Goal: Task Accomplishment & Management: Complete application form

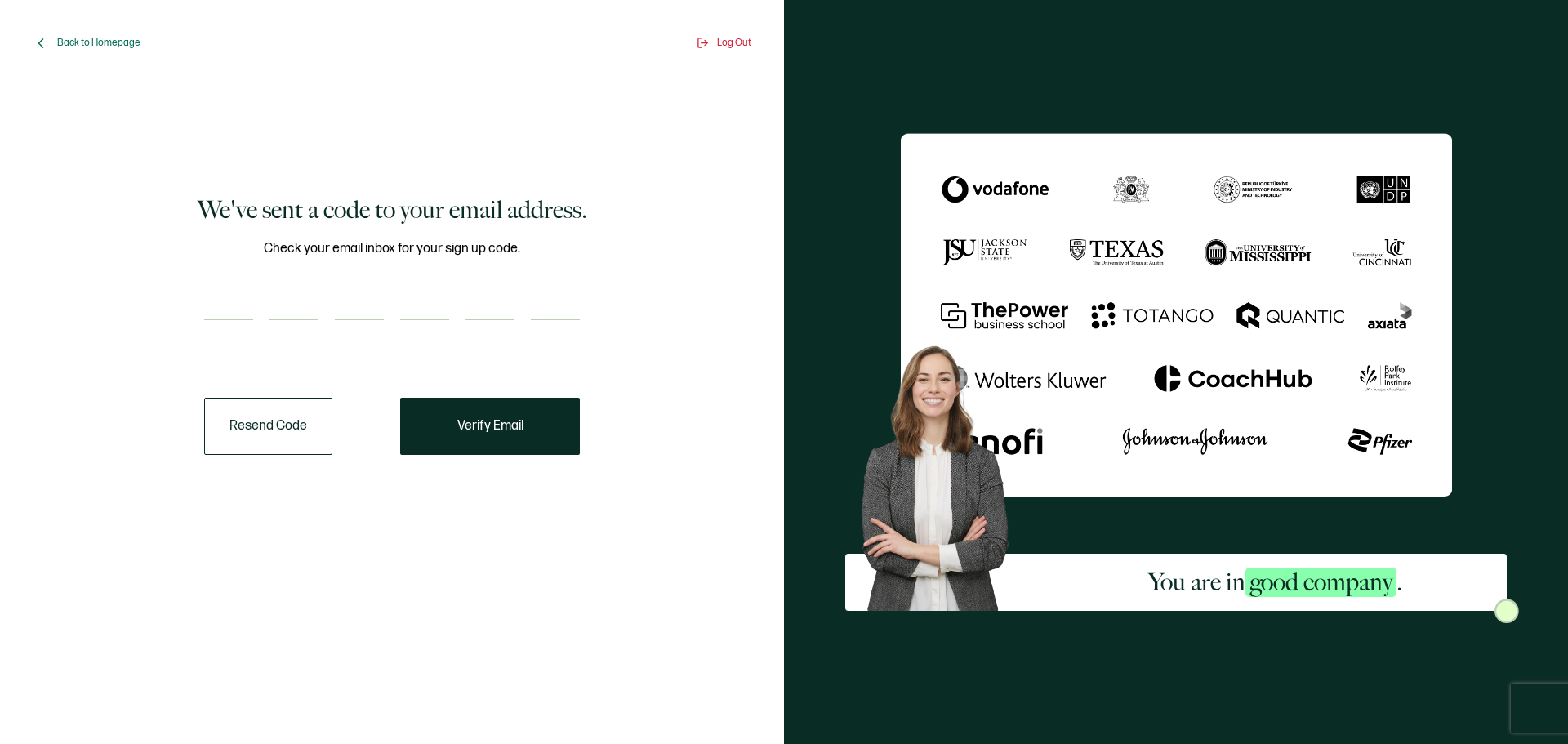
click at [212, 317] on input "number" at bounding box center [228, 303] width 49 height 33
type input "7"
type input "6"
type input "3"
type input "1"
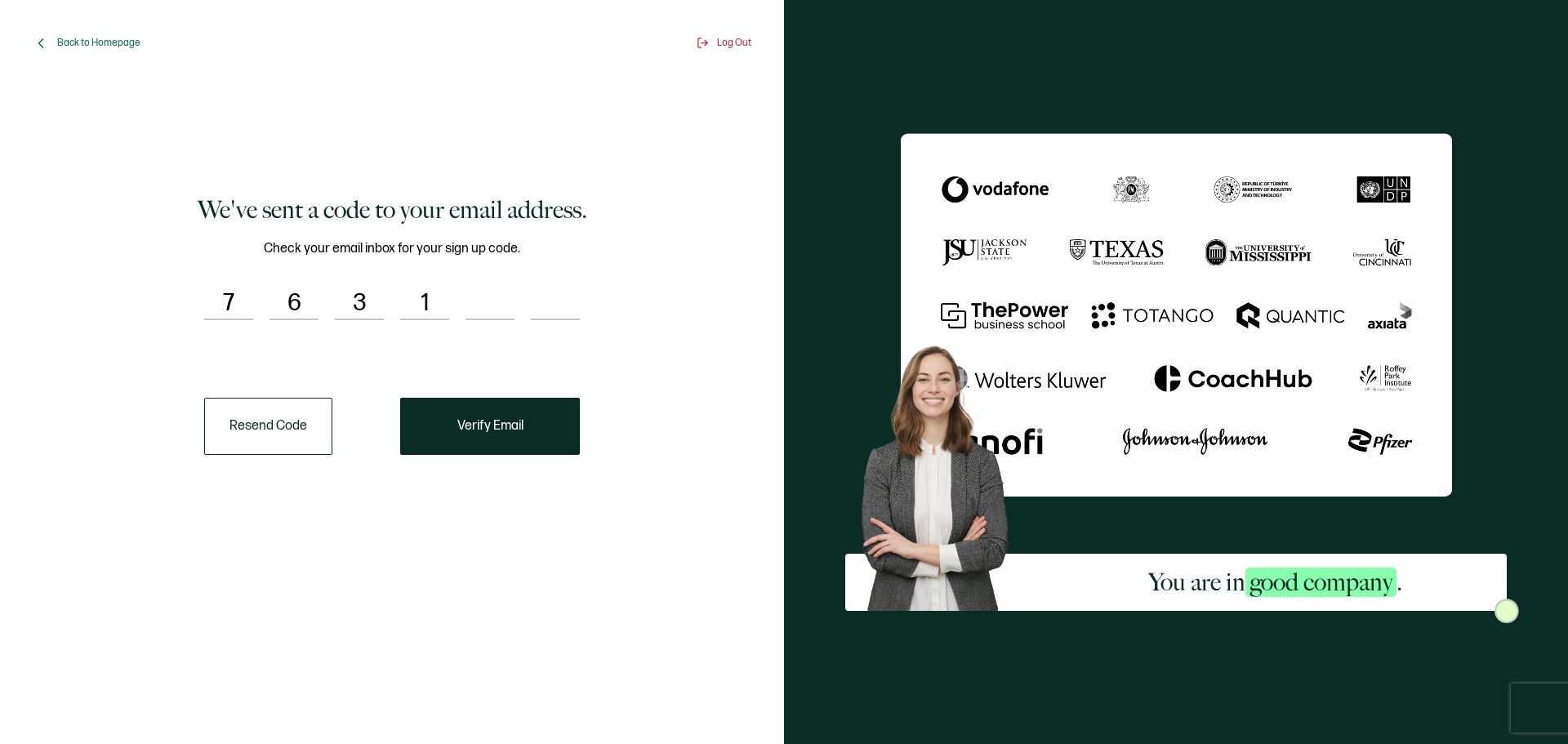
type input "5"
type input "7"
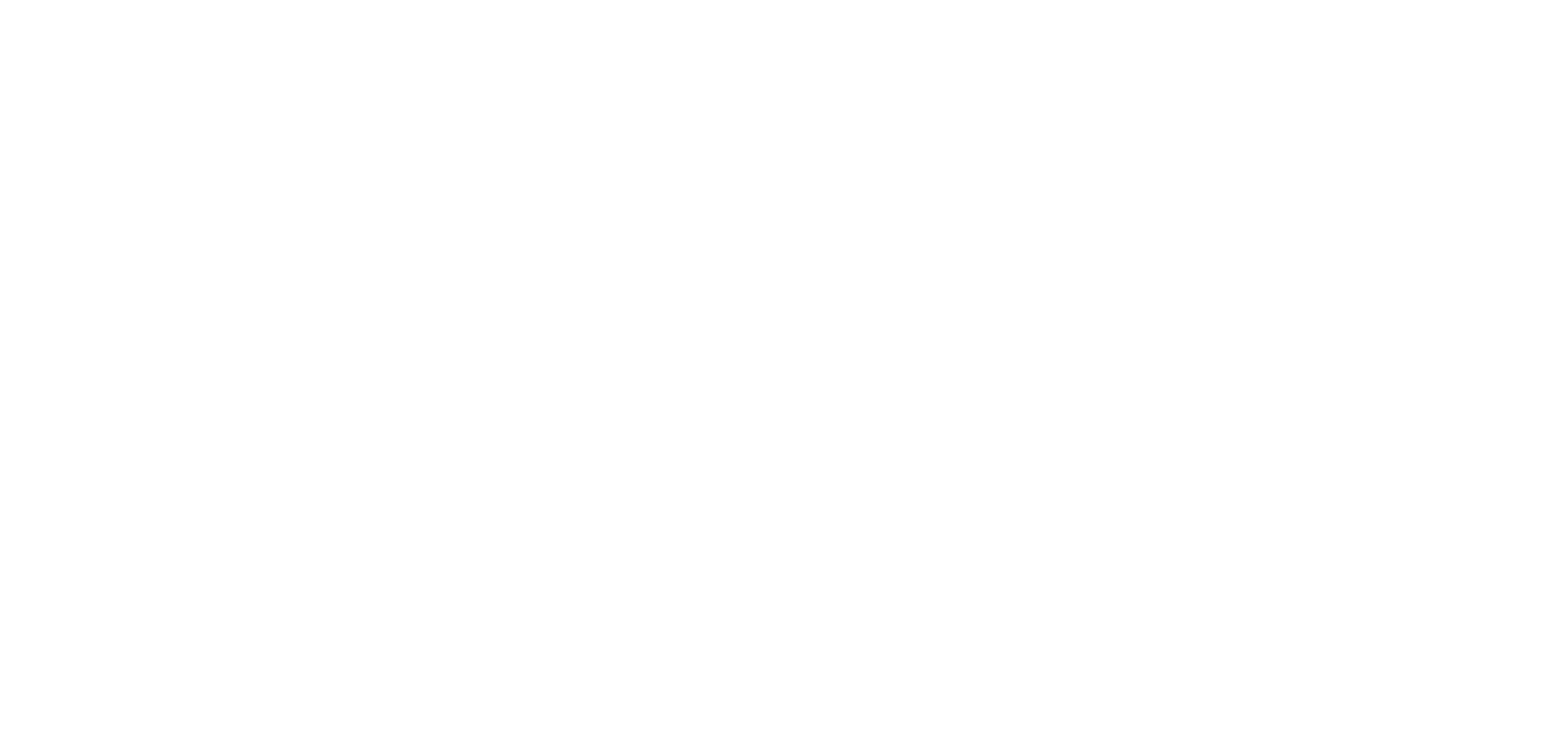
click at [503, 419] on div at bounding box center [784, 372] width 1568 height 744
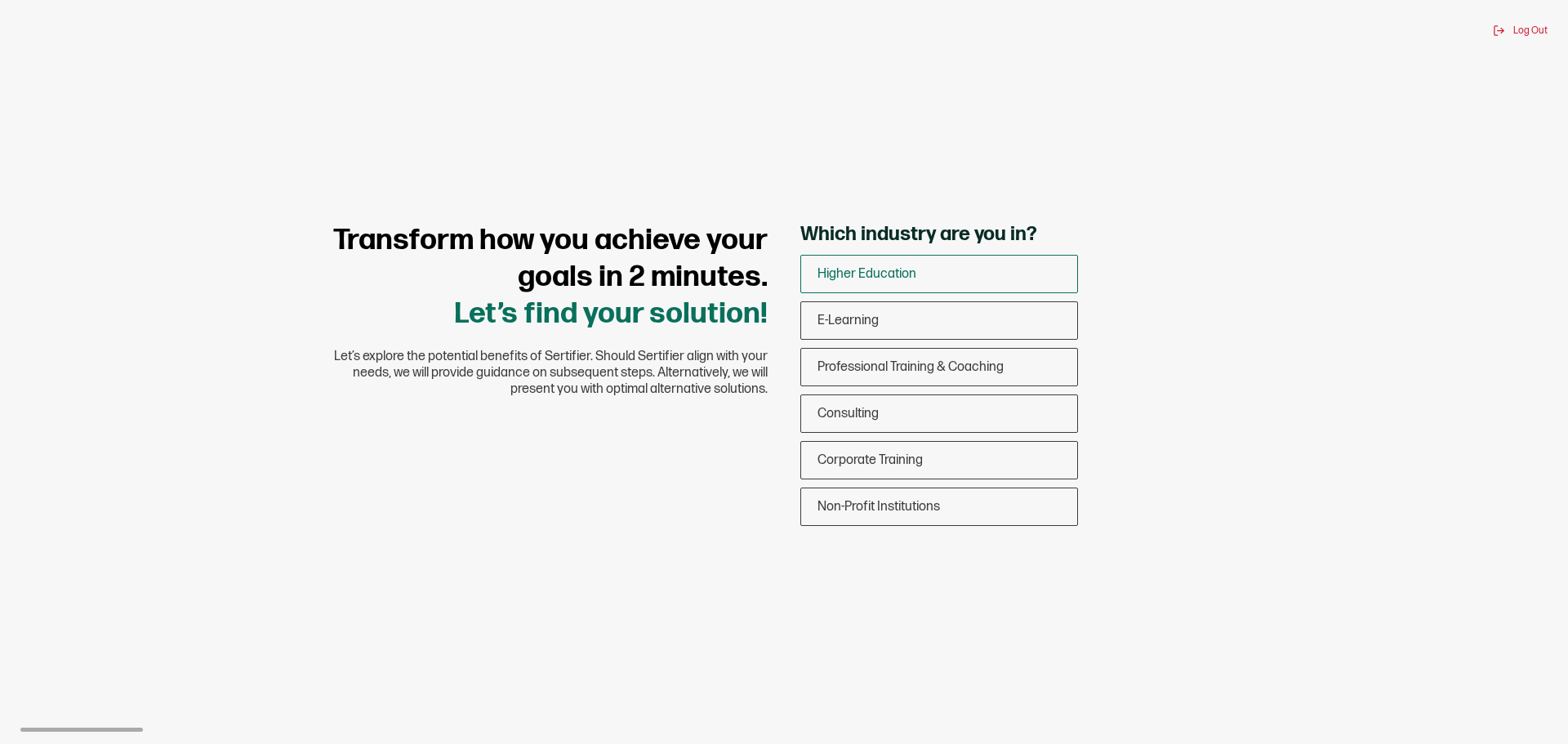
click at [955, 271] on div "Higher Education" at bounding box center [939, 273] width 276 height 38
click at [0, 0] on input "Higher Education" at bounding box center [0, 0] width 0 height 0
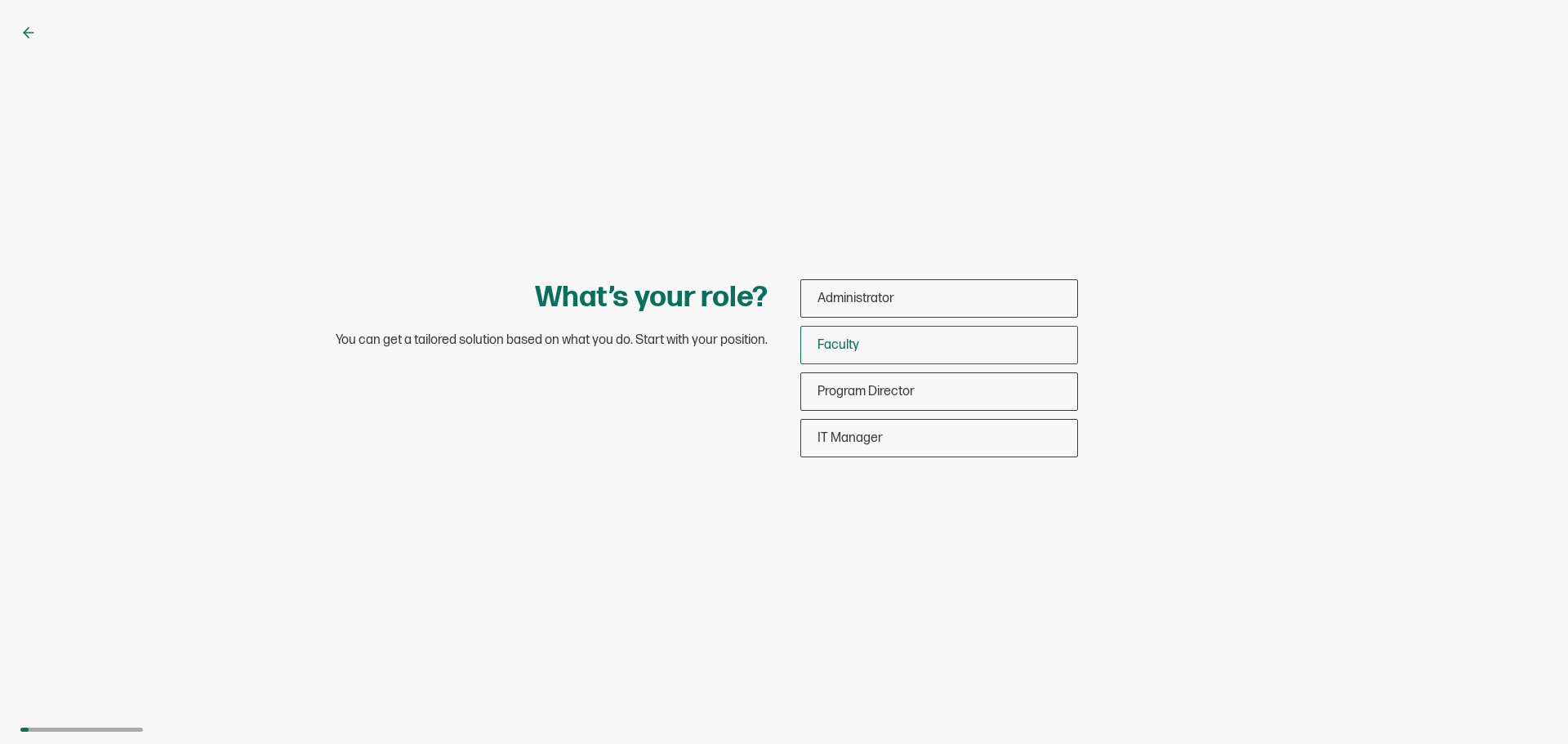
click at [873, 339] on div "Faculty" at bounding box center [939, 344] width 276 height 38
click at [0, 0] on input "Faculty" at bounding box center [0, 0] width 0 height 0
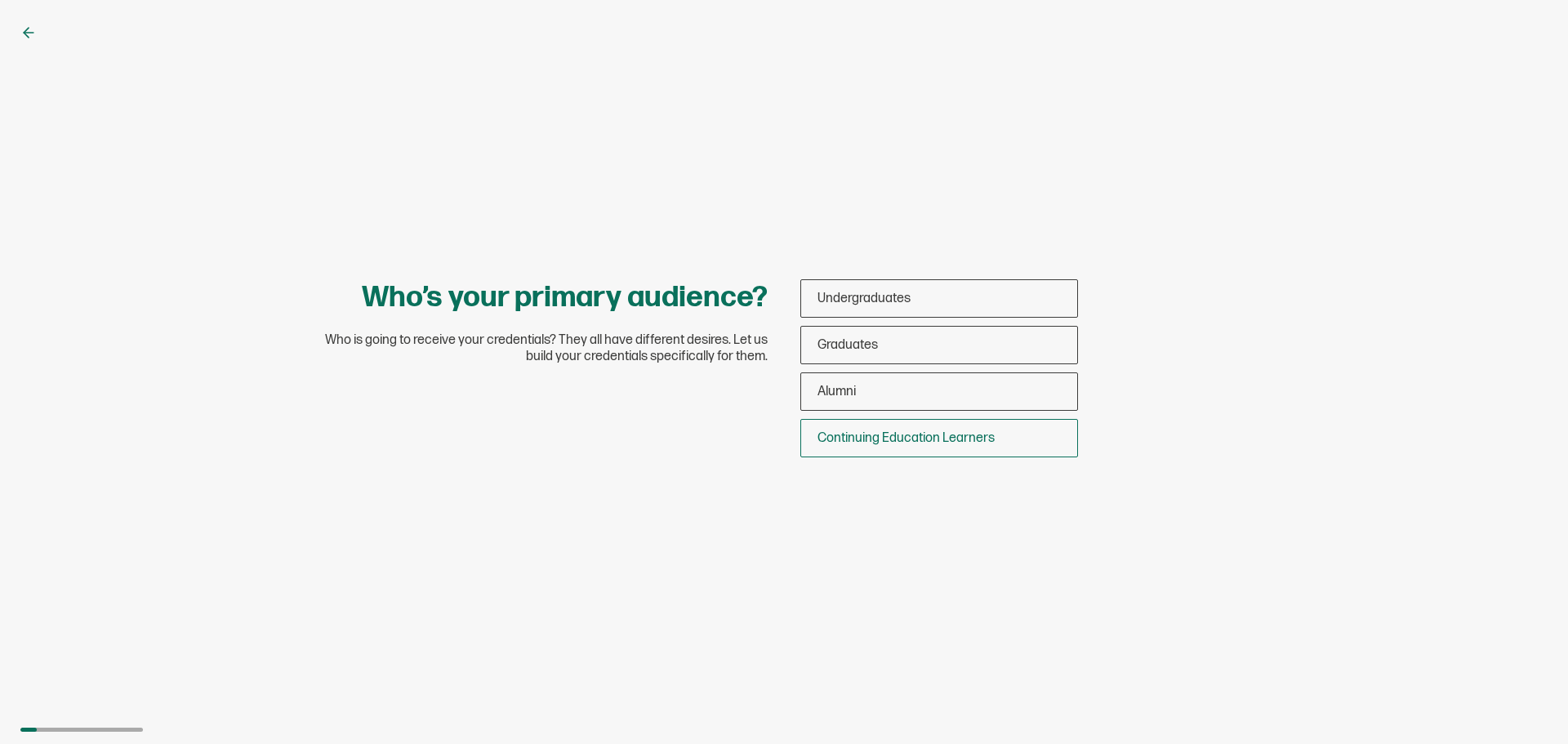
click at [897, 435] on span "Continuing Education Learners" at bounding box center [905, 438] width 177 height 16
click at [0, 0] on input "Continuing Education Learners" at bounding box center [0, 0] width 0 height 0
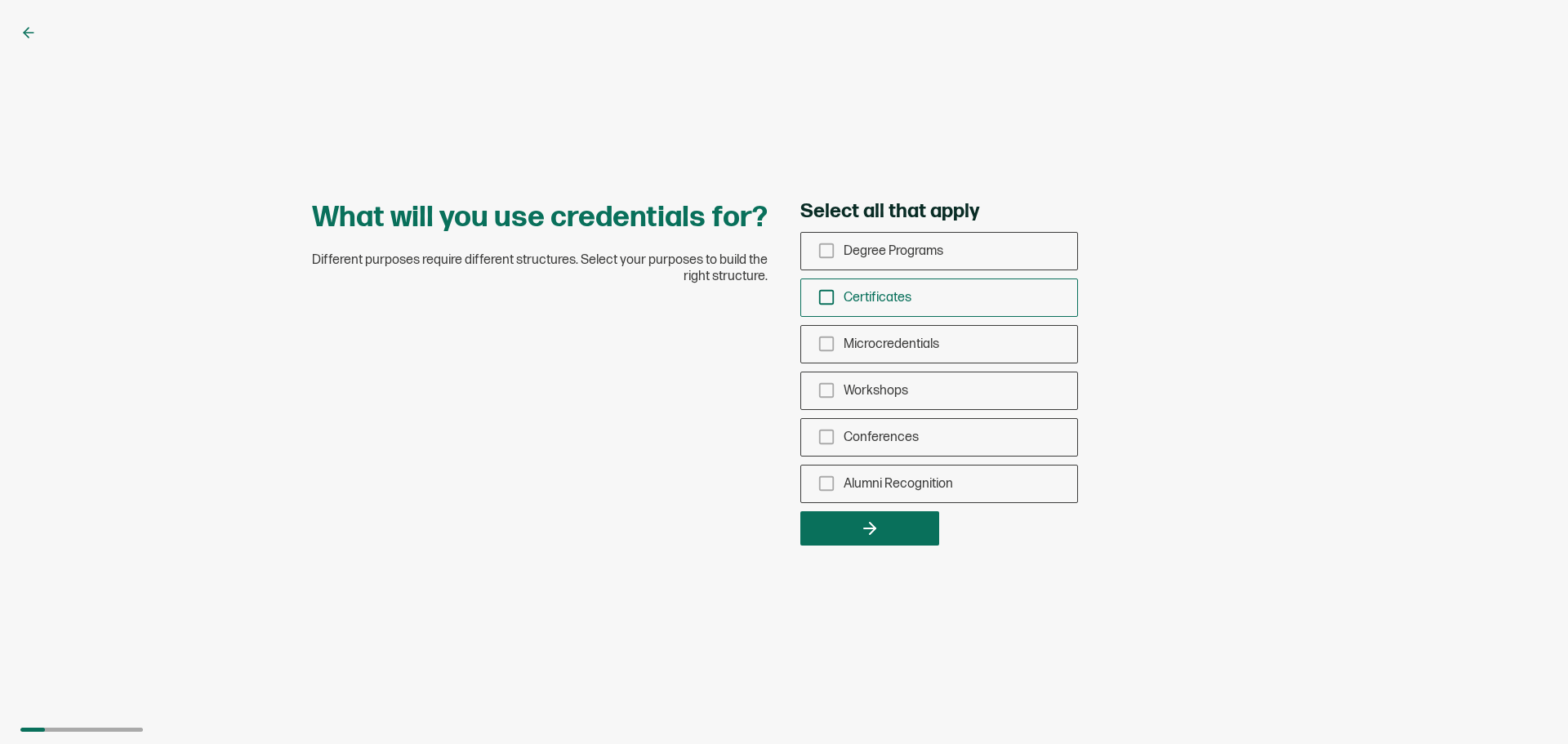
click at [828, 297] on icon "checkbox-group" at bounding box center [826, 297] width 18 height 18
click at [0, 0] on input "Certificates" at bounding box center [0, 0] width 0 height 0
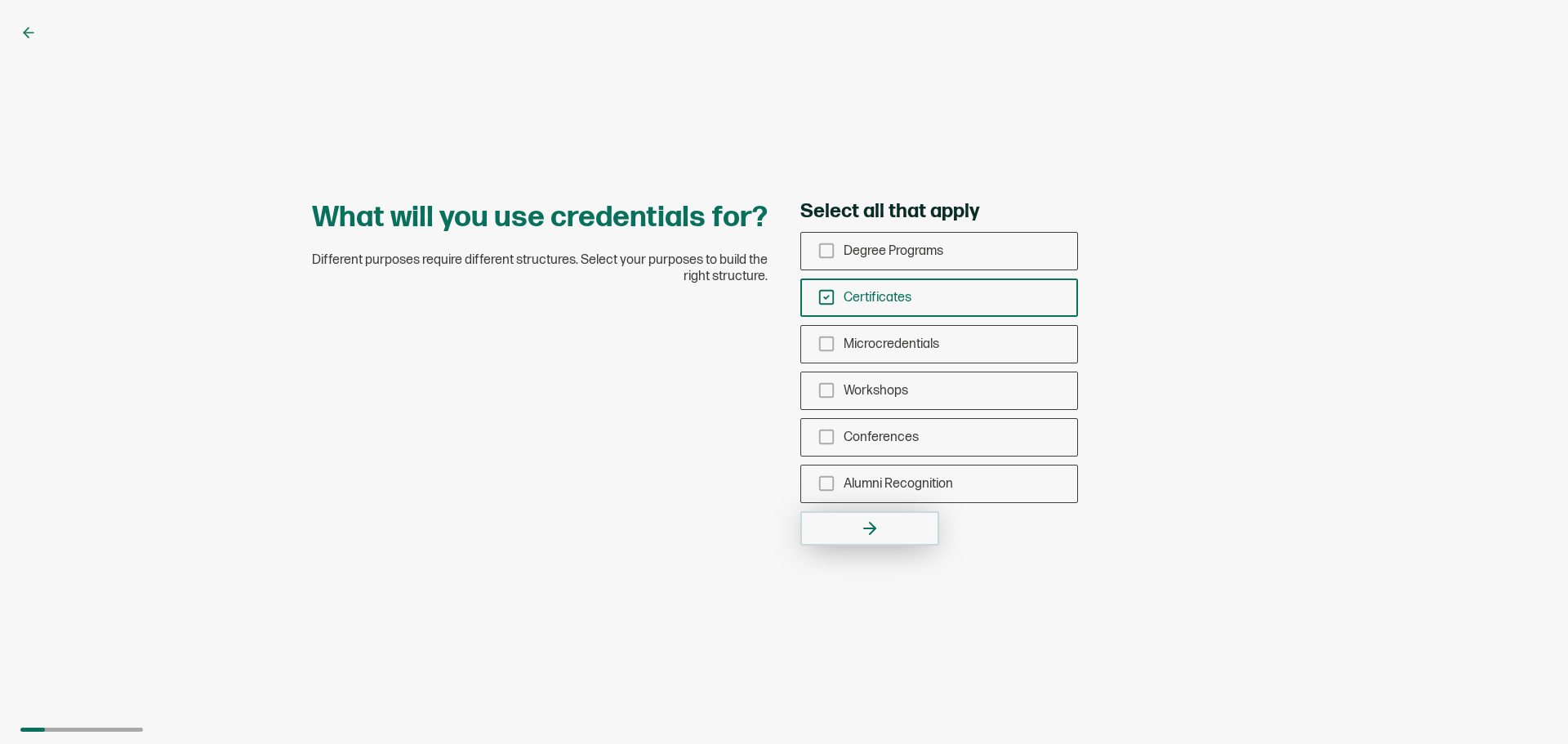
click at [887, 522] on button "button" at bounding box center [870, 528] width 139 height 35
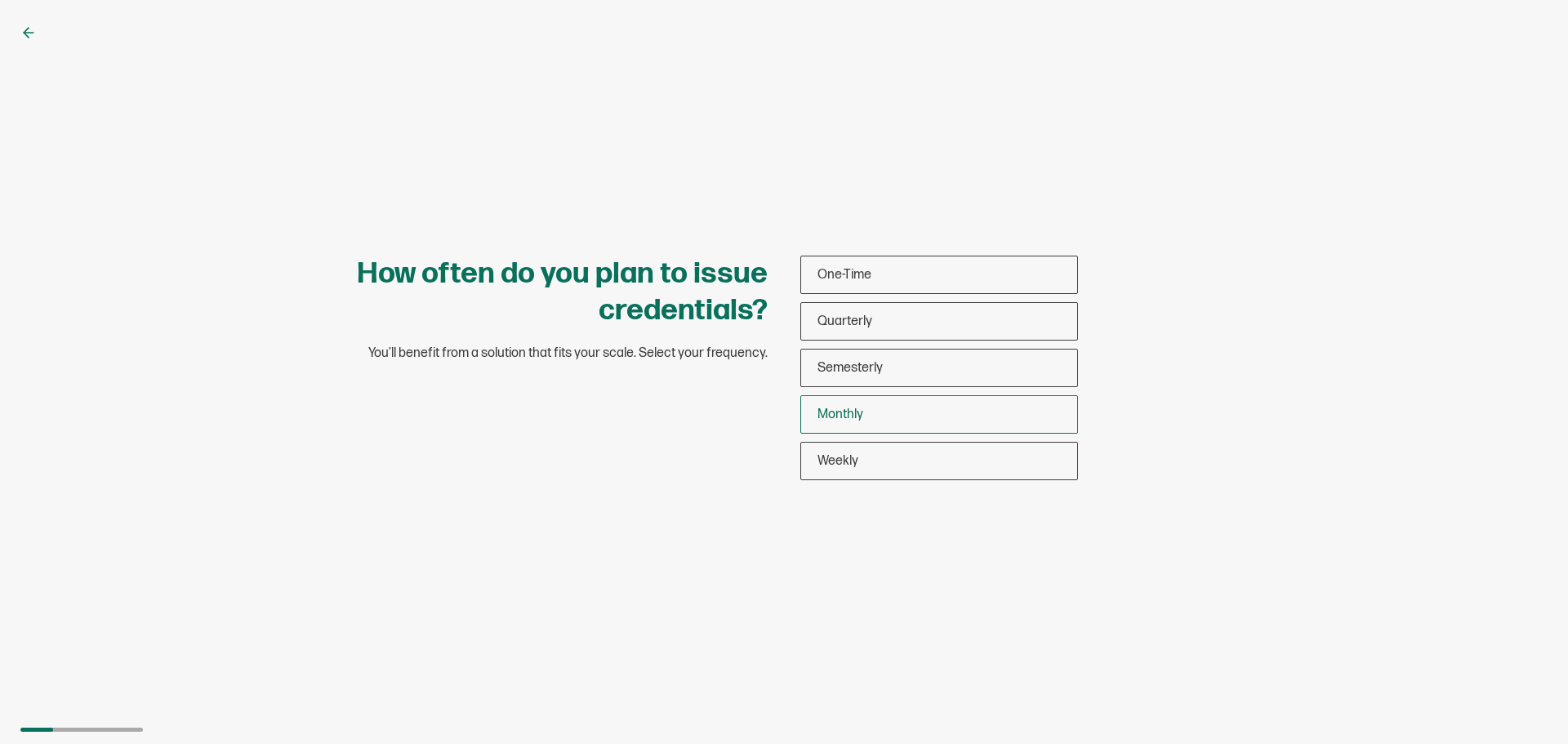
click at [875, 410] on div "Monthly" at bounding box center [939, 414] width 276 height 38
click at [0, 0] on input "Monthly" at bounding box center [0, 0] width 0 height 0
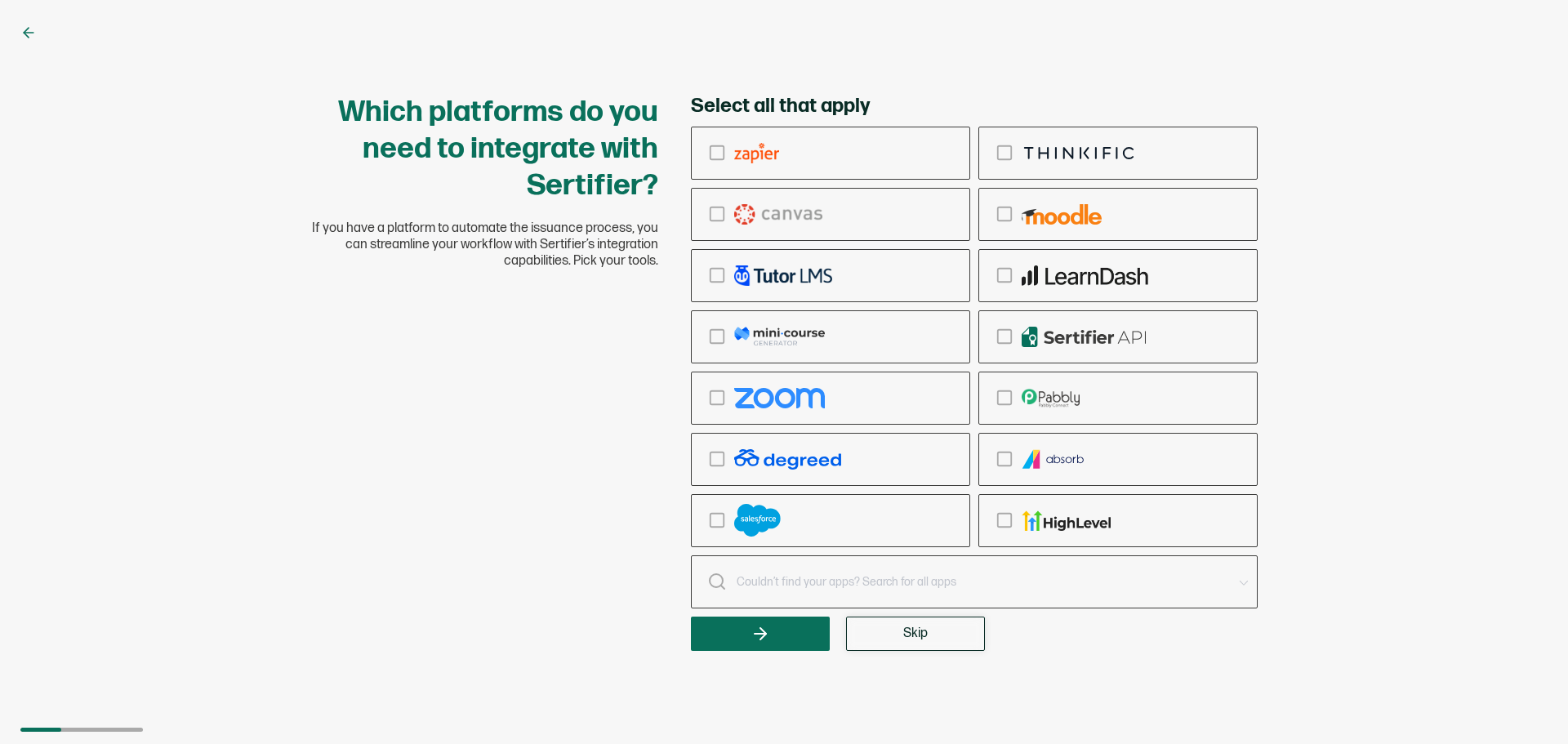
click at [932, 634] on button "Skip" at bounding box center [916, 633] width 139 height 35
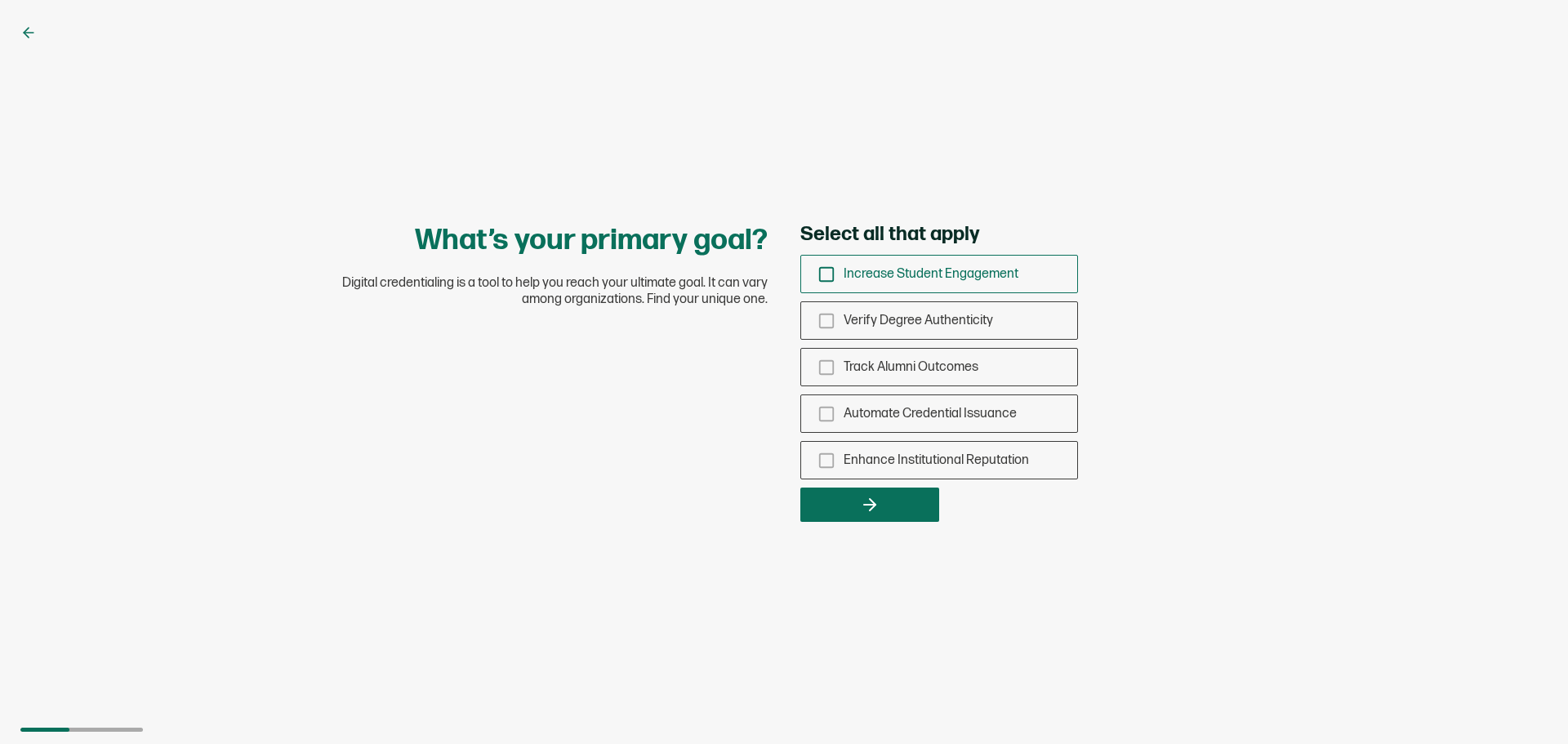
click at [827, 276] on icon "checkbox-group" at bounding box center [826, 273] width 18 height 18
click at [0, 0] on input "Increase Student Engagement" at bounding box center [0, 0] width 0 height 0
click at [872, 501] on icon "button" at bounding box center [872, 504] width 6 height 11
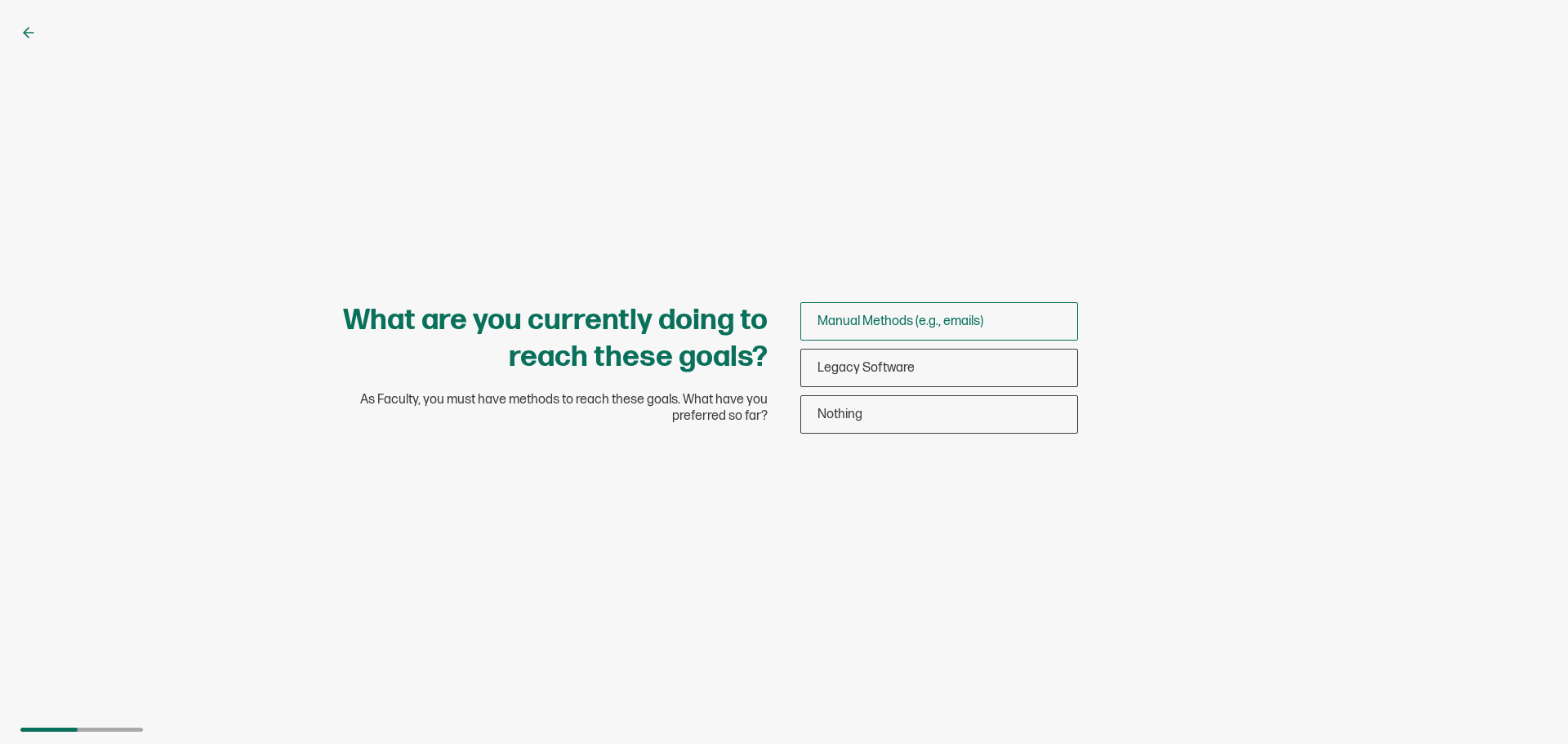
click at [898, 319] on span "Manual Methods (e.g., emails)" at bounding box center [900, 321] width 166 height 16
click at [0, 0] on input "Manual Methods (e.g., emails)" at bounding box center [0, 0] width 0 height 0
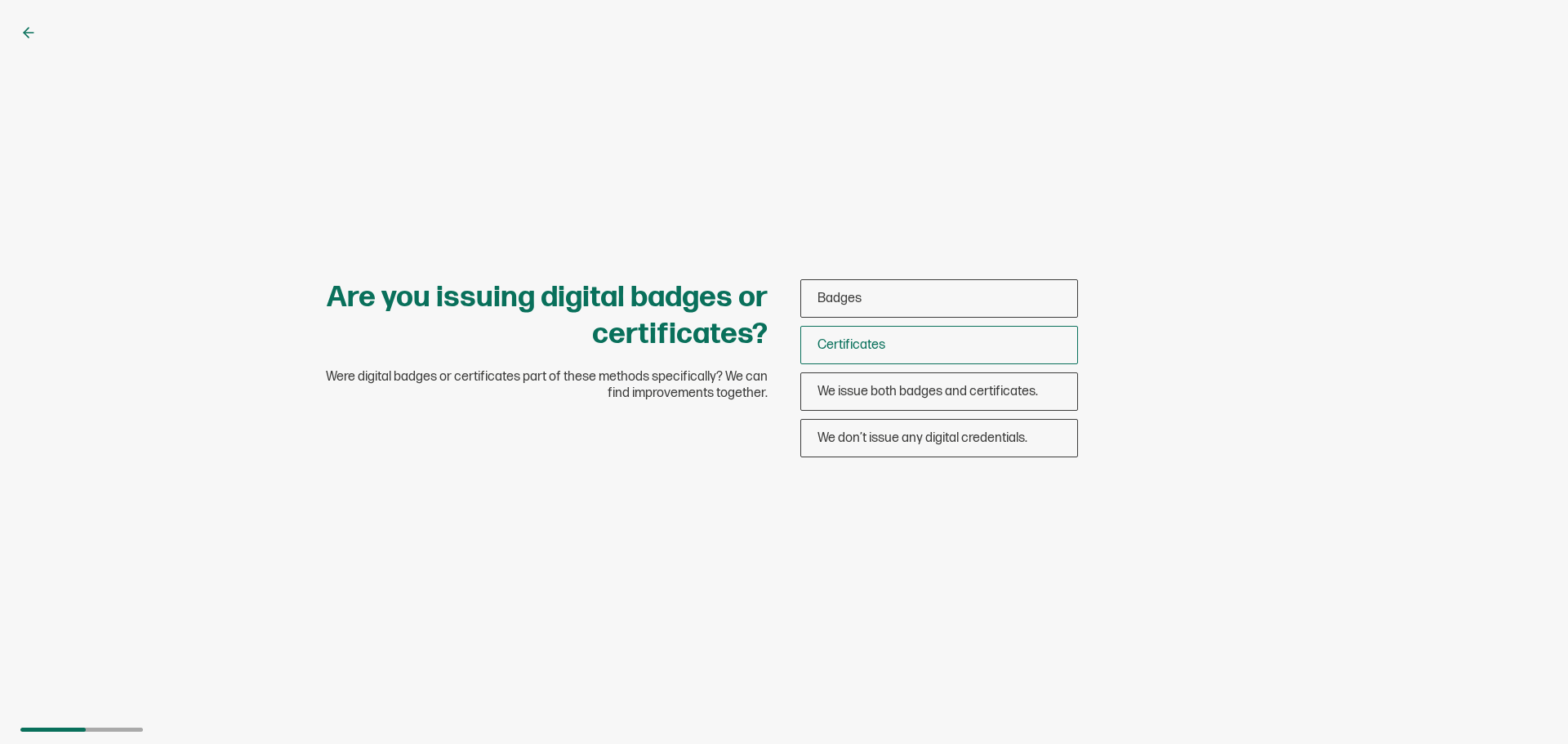
click at [883, 341] on span "Certificates" at bounding box center [851, 344] width 67 height 16
click at [0, 0] on input "Certificates" at bounding box center [0, 0] width 0 height 0
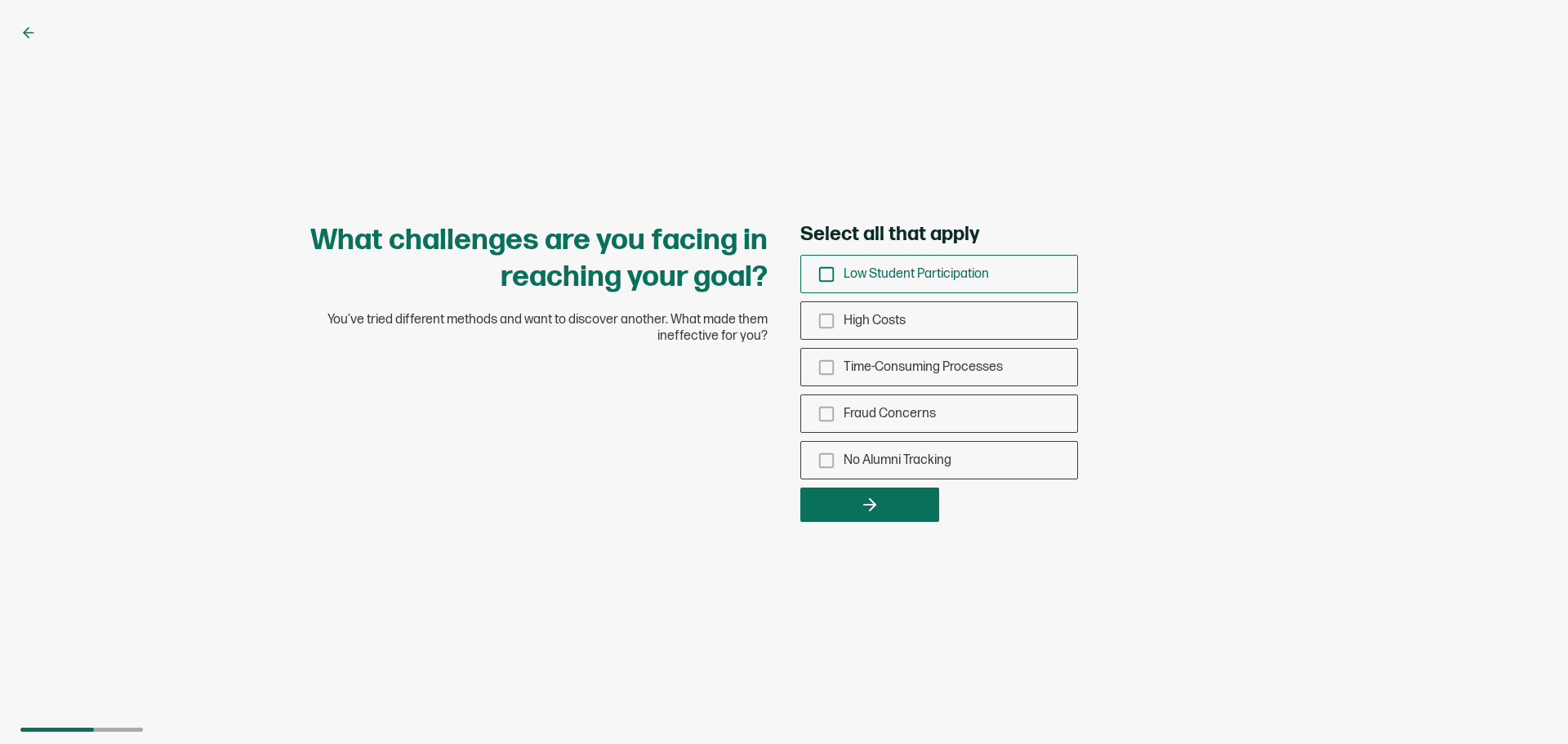
click at [820, 275] on icon "checkbox-group" at bounding box center [826, 273] width 18 height 18
click at [0, 0] on input "Low Student Participation" at bounding box center [0, 0] width 0 height 0
click at [874, 500] on icon "button" at bounding box center [869, 504] width 20 height 20
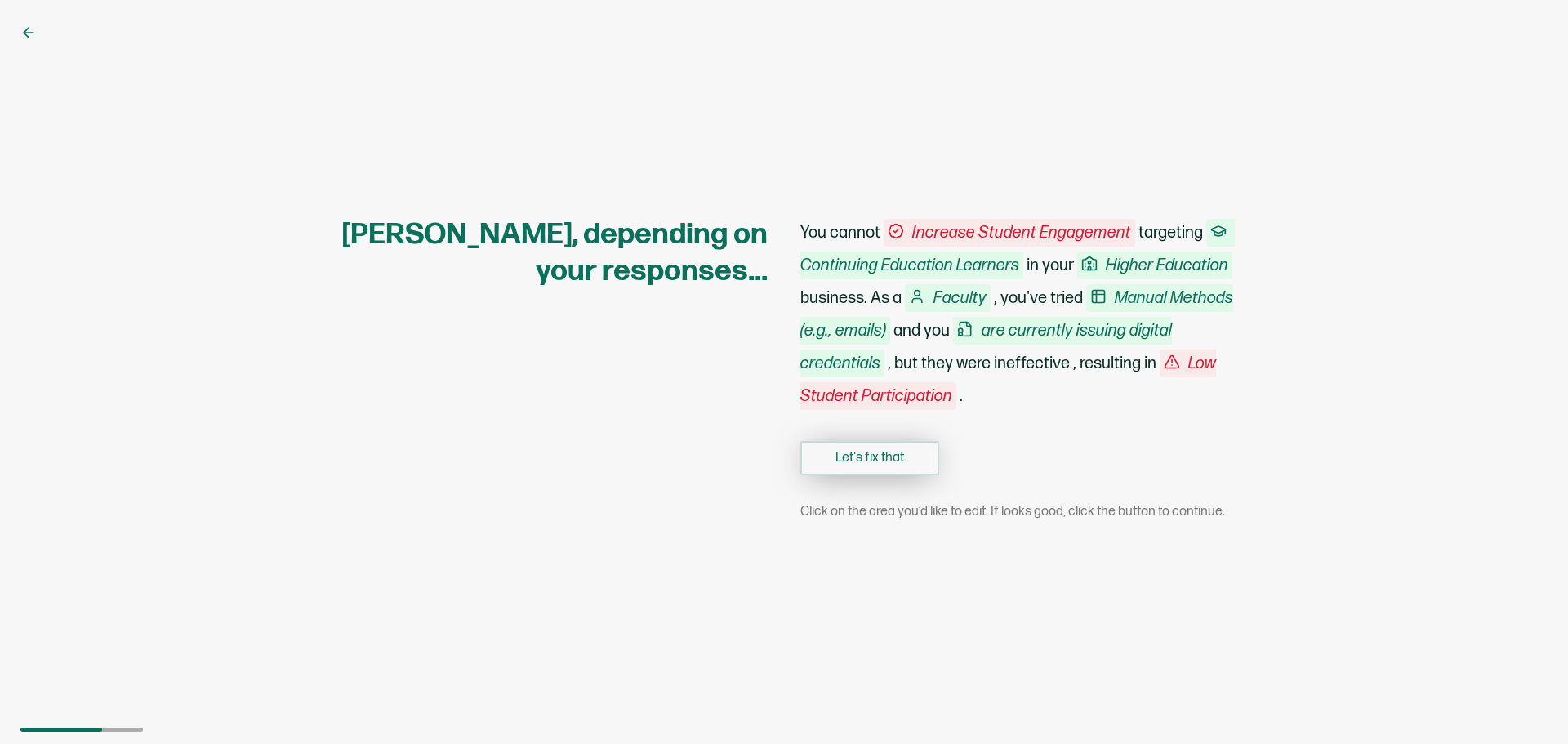
click at [885, 456] on button "Let's fix that" at bounding box center [870, 458] width 139 height 35
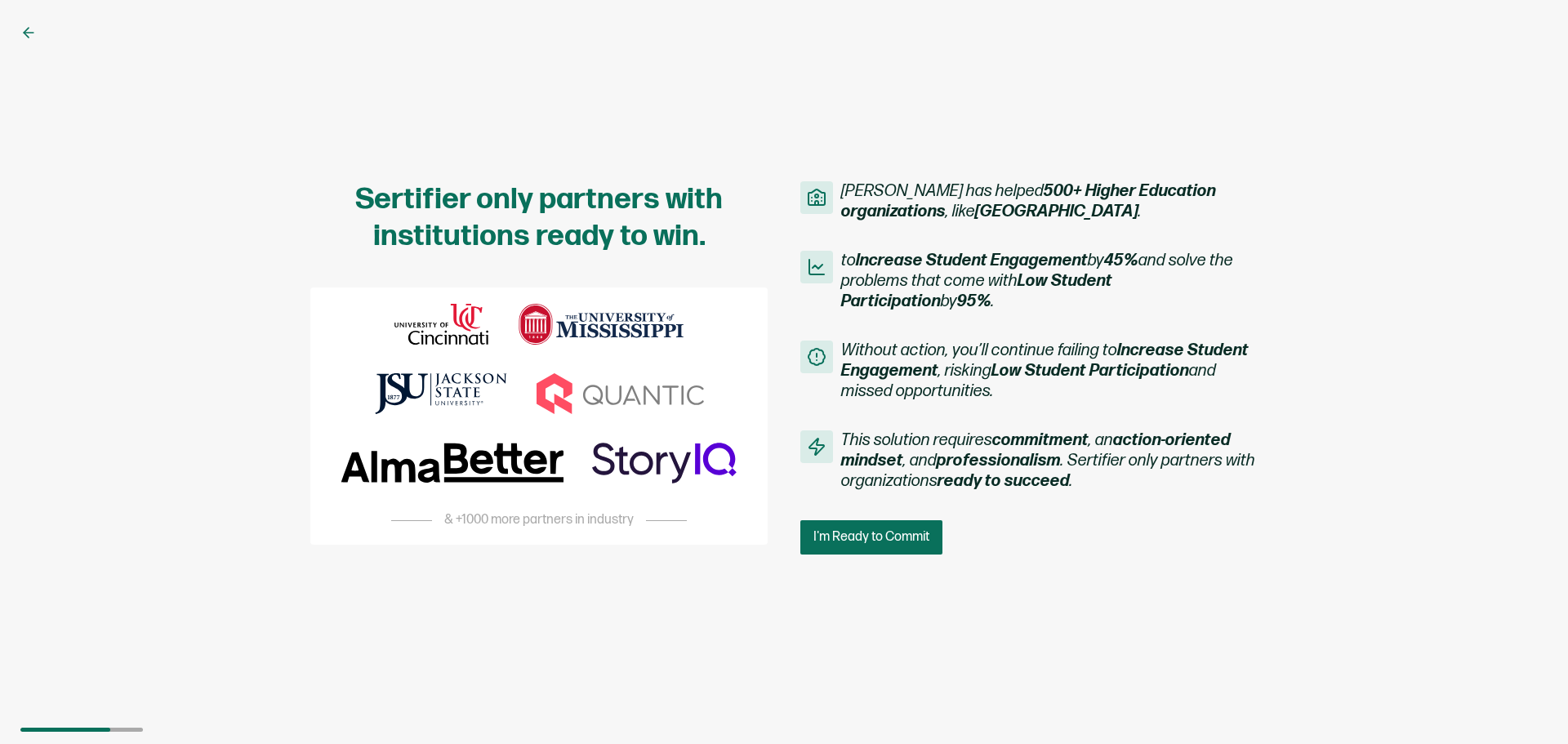
click at [876, 536] on span "I'm Ready to Commit" at bounding box center [872, 537] width 116 height 13
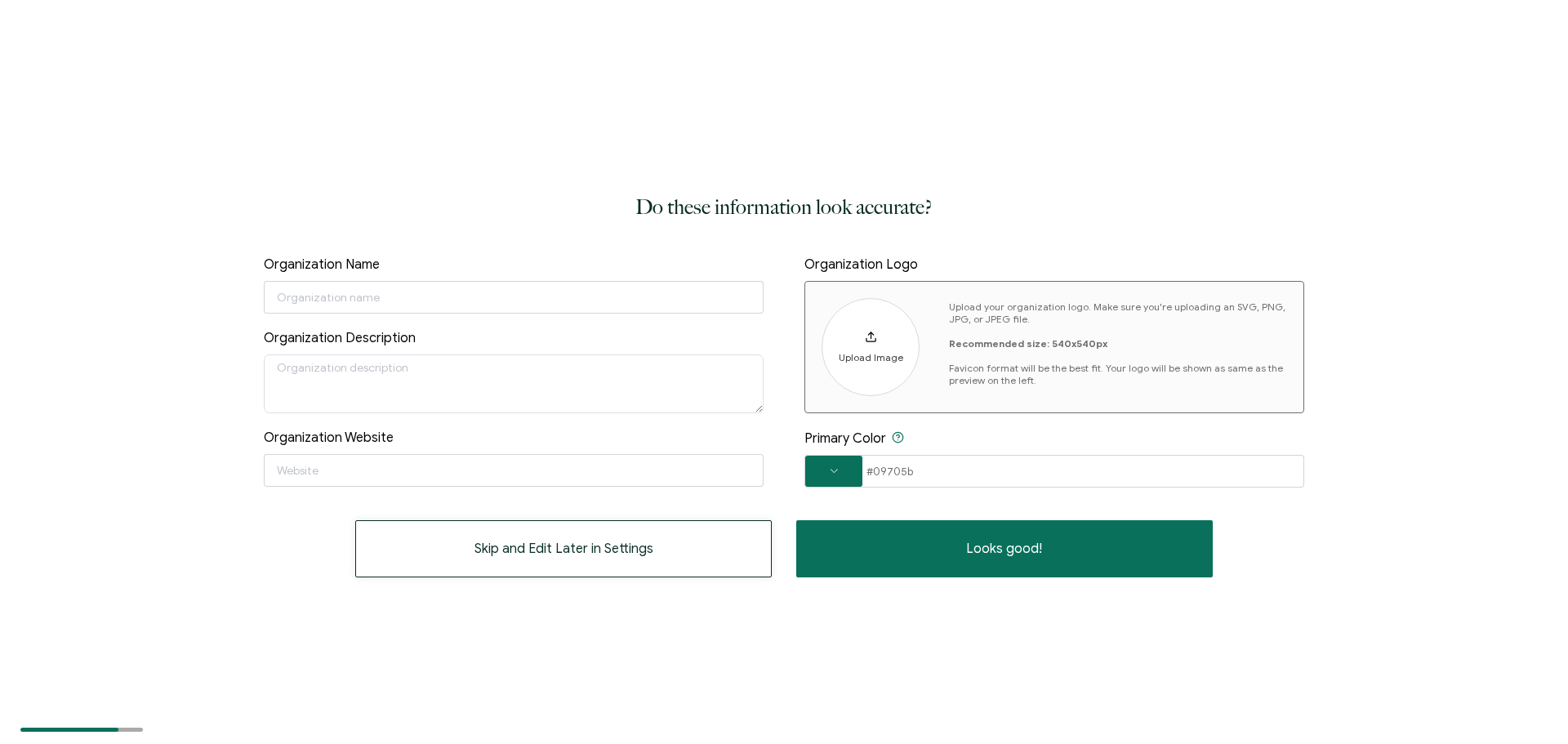
click at [595, 549] on span "Skip and Edit Later in Settings" at bounding box center [564, 548] width 179 height 13
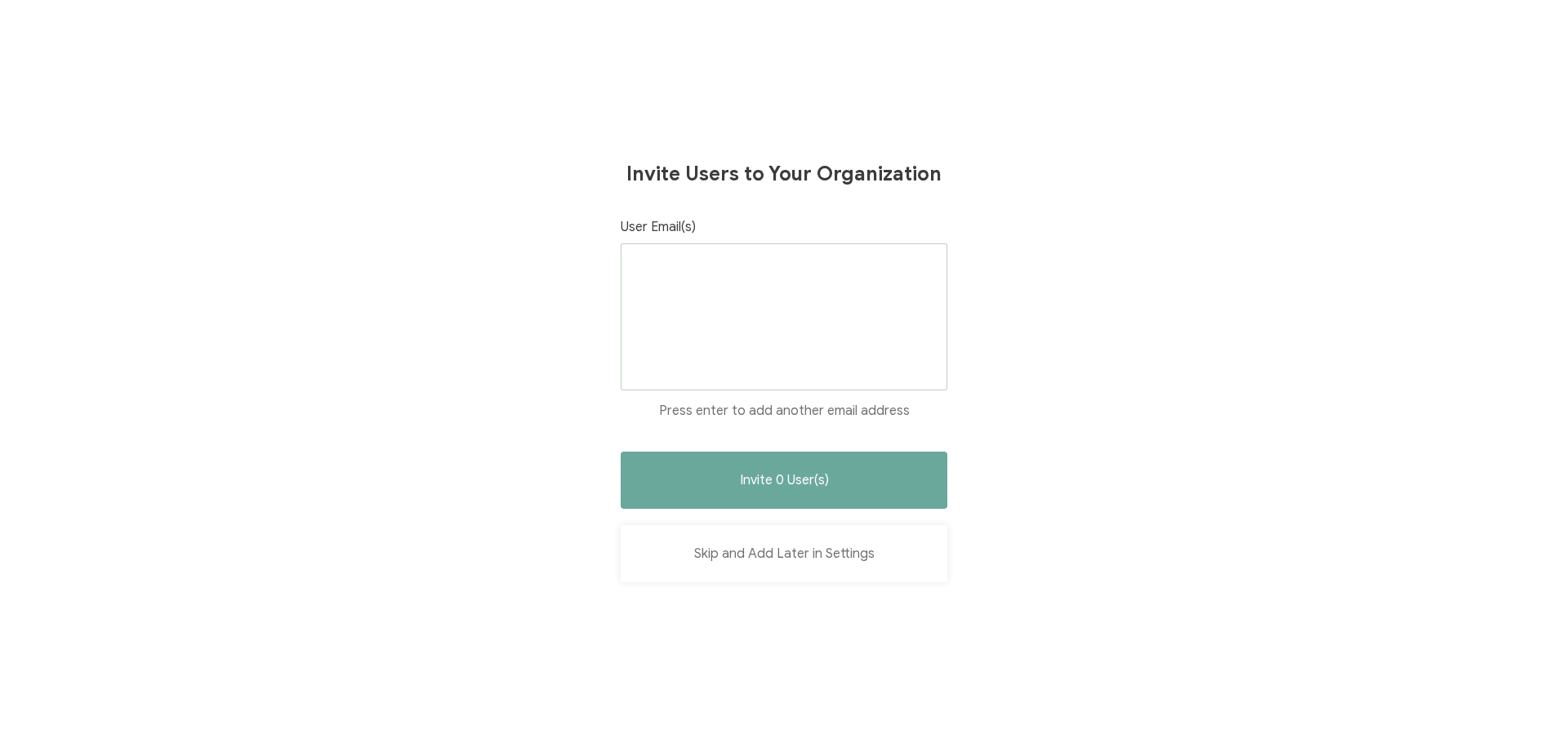
click at [778, 552] on button "Skip and Add Later in Settings" at bounding box center [784, 553] width 327 height 57
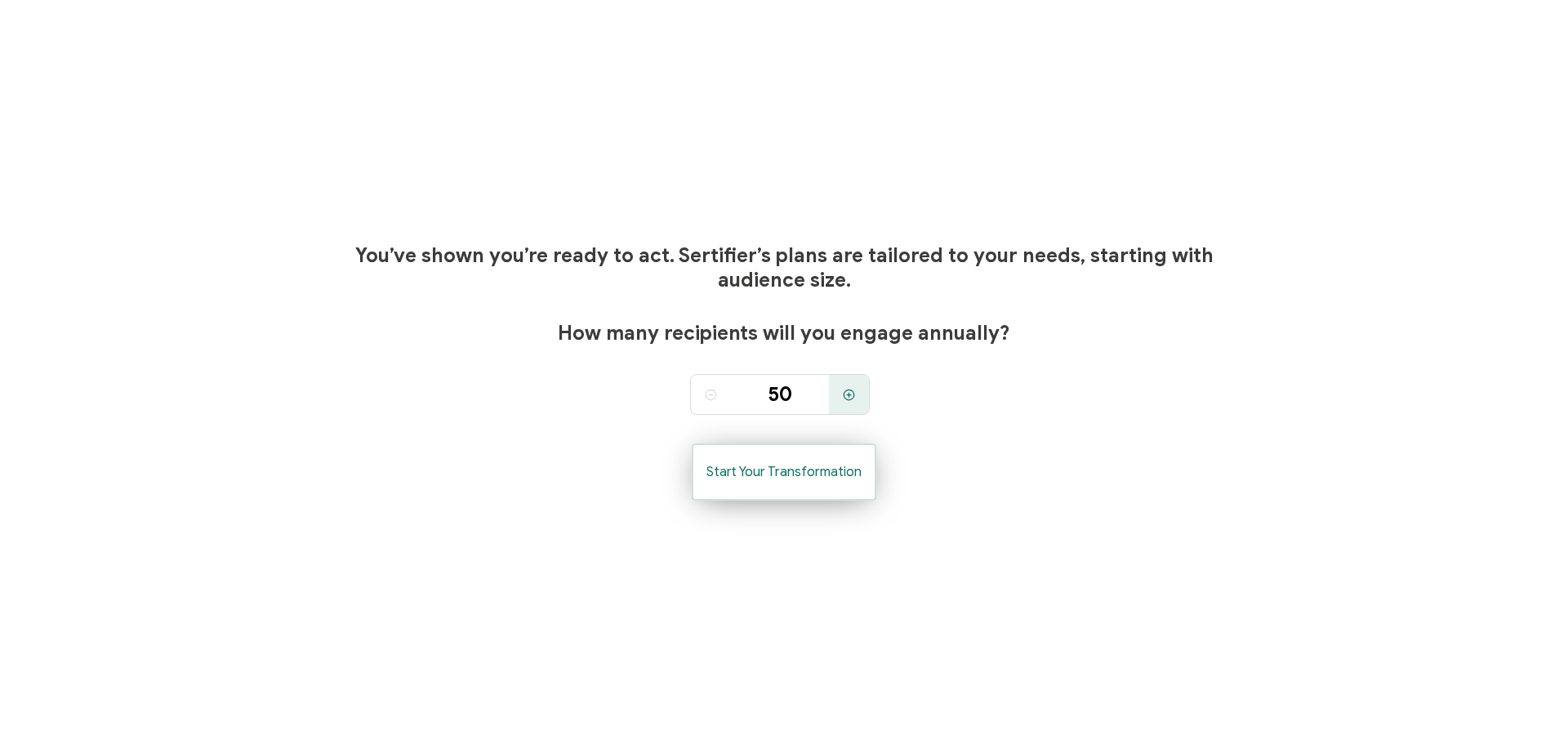
click at [799, 468] on span "Start Your Transformation" at bounding box center [784, 472] width 155 height 13
